Goal: Task Accomplishment & Management: Manage account settings

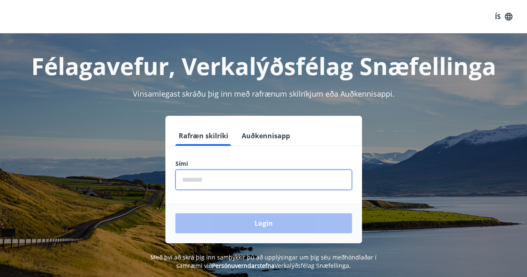
click at [234, 182] on input "phone" at bounding box center [263, 180] width 177 height 20
type input "********"
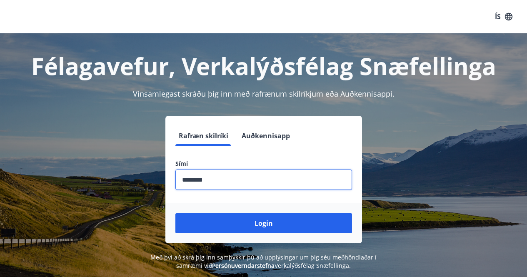
drag, startPoint x: 260, startPoint y: 220, endPoint x: 262, endPoint y: 226, distance: 6.5
click at [262, 223] on button "Login" at bounding box center [263, 223] width 177 height 20
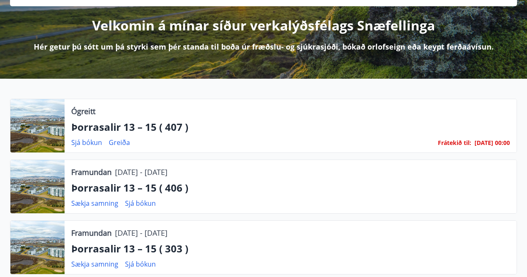
scroll to position [125, 0]
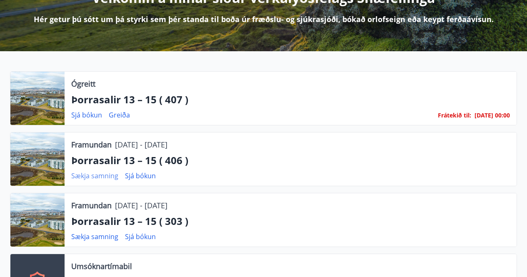
click at [110, 176] on link "Sækja samning" at bounding box center [94, 175] width 47 height 9
click at [94, 175] on link "Sækja samning" at bounding box center [94, 175] width 47 height 9
click at [95, 236] on link "Sækja samning" at bounding box center [94, 236] width 47 height 9
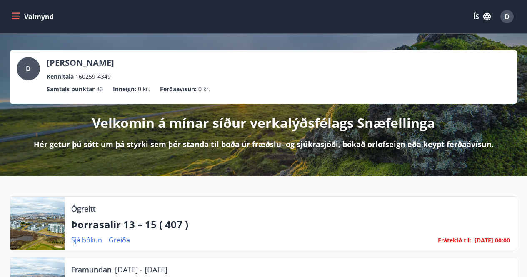
click at [509, 16] on span "D" at bounding box center [507, 16] width 5 height 9
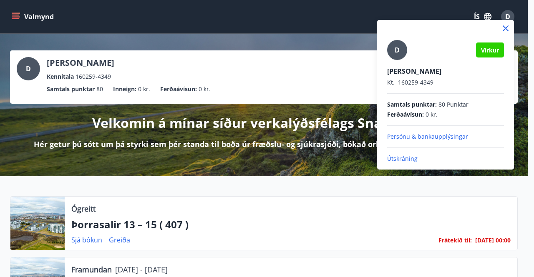
click at [398, 157] on p "Útskráning" at bounding box center [445, 159] width 117 height 8
